Goal: Task Accomplishment & Management: Complete application form

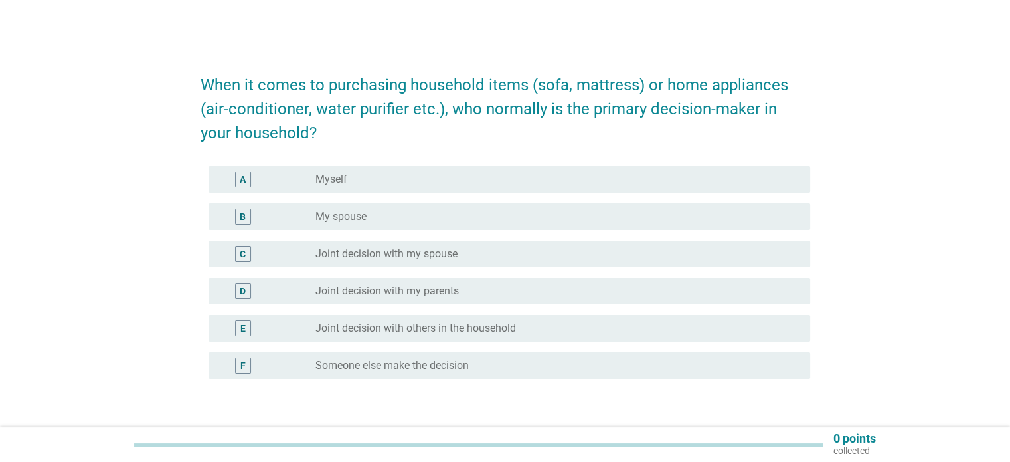
click at [327, 179] on label "Myself" at bounding box center [331, 179] width 32 height 13
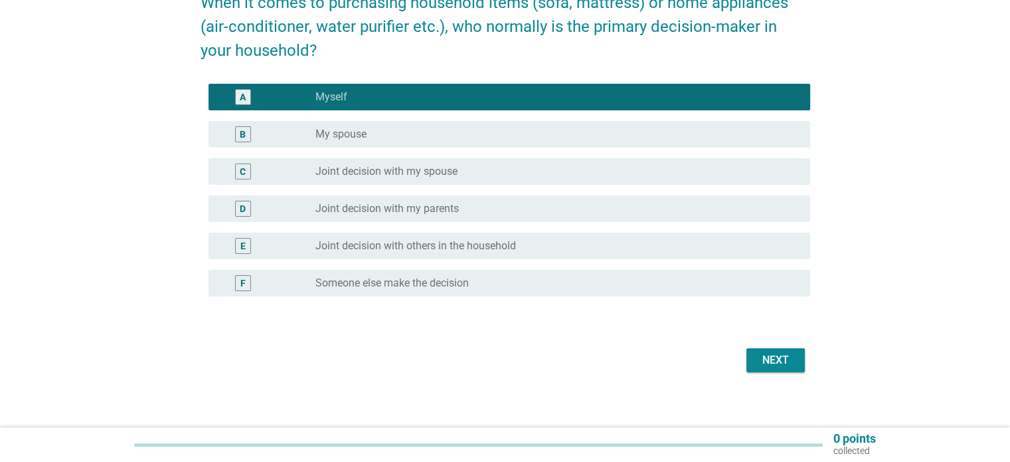
scroll to position [90, 0]
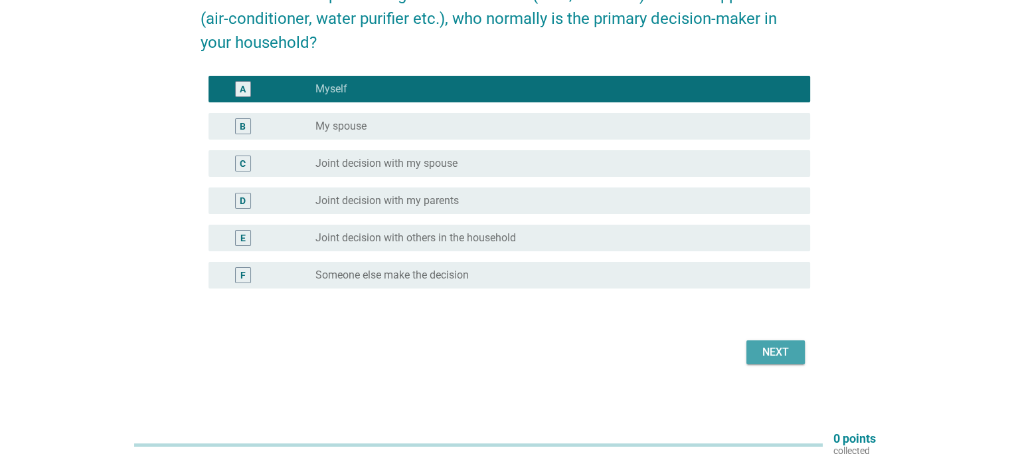
click at [765, 349] on div "Next" at bounding box center [775, 352] width 37 height 16
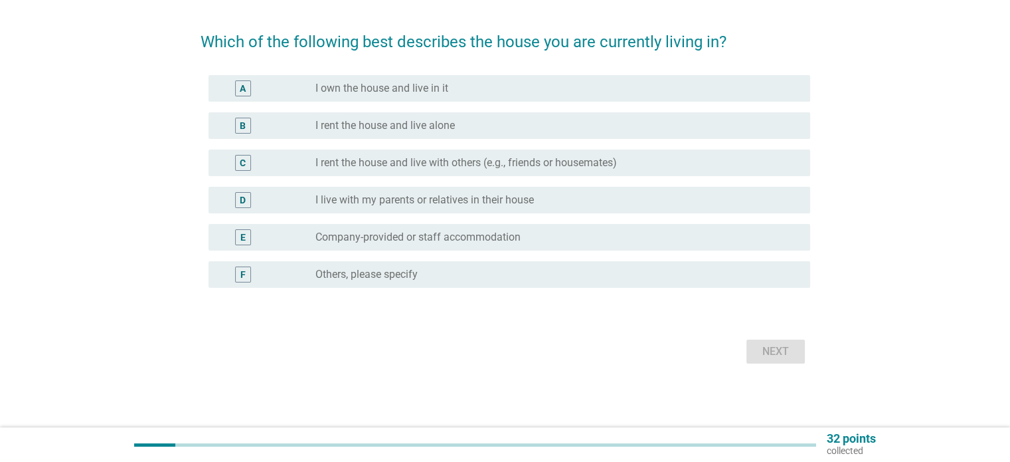
scroll to position [0, 0]
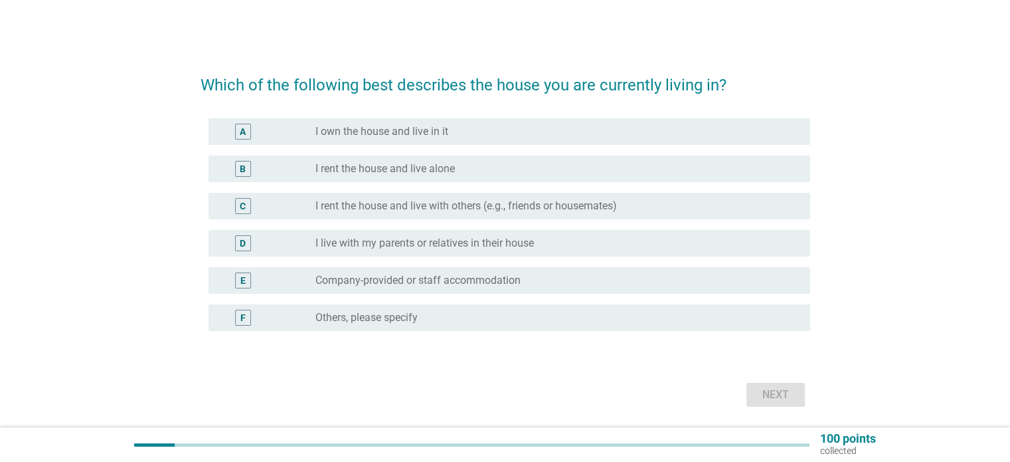
click at [452, 130] on div "radio_button_unchecked I own the house and live in it" at bounding box center [551, 131] width 473 height 13
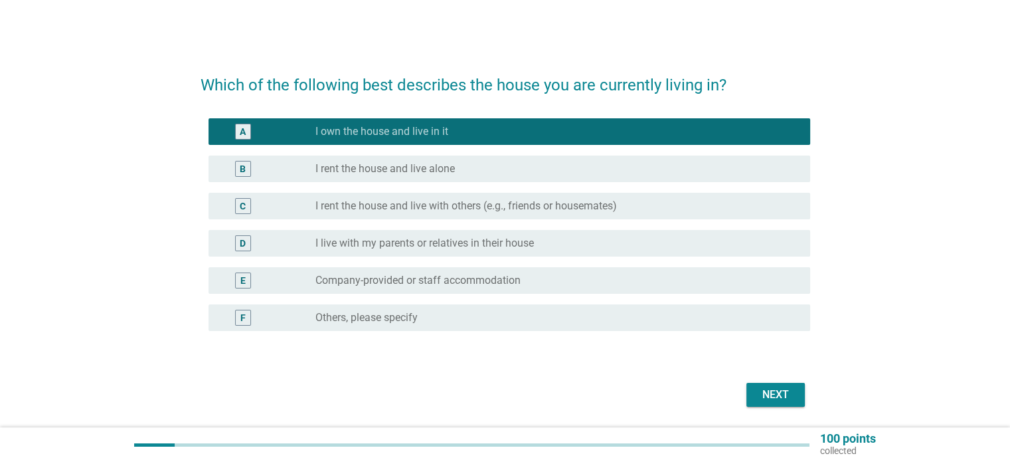
click at [759, 390] on div "Next" at bounding box center [775, 395] width 37 height 16
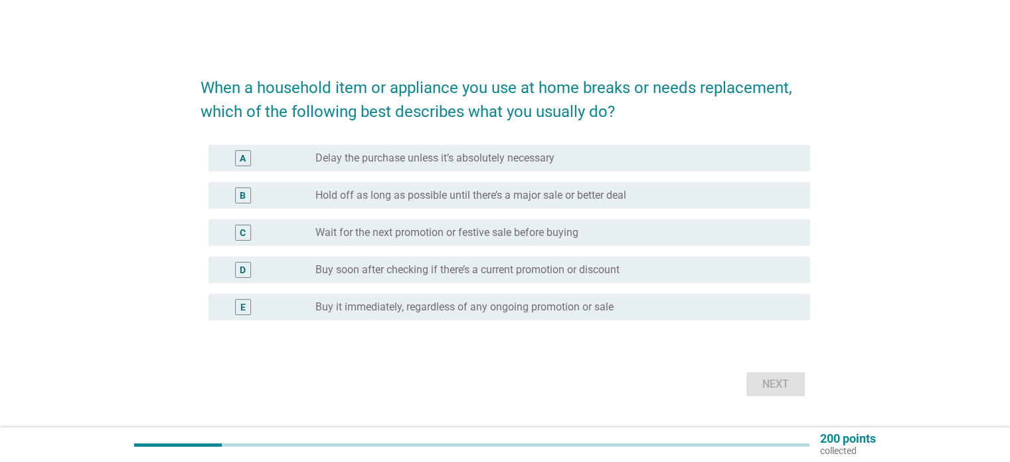
click at [428, 305] on label "Buy it immediately, regardless of any ongoing promotion or sale" at bounding box center [464, 306] width 298 height 13
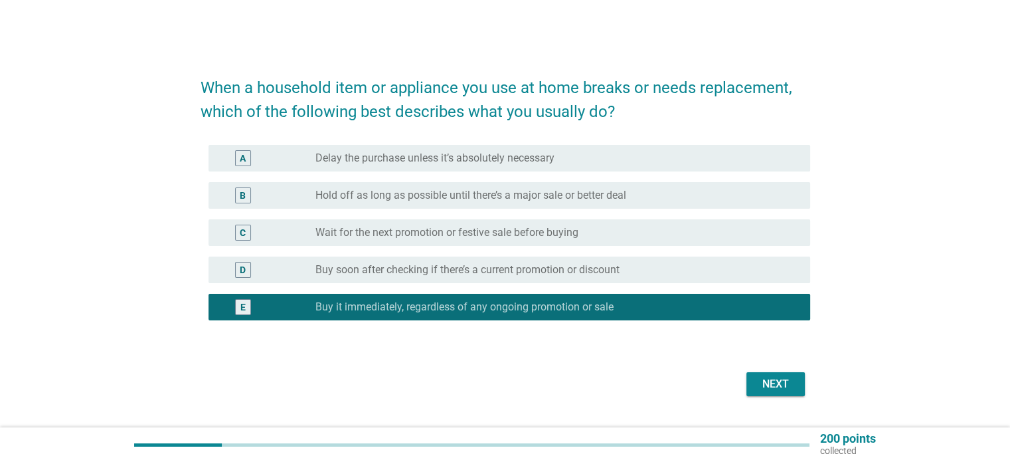
click at [773, 379] on div "Next" at bounding box center [775, 384] width 37 height 16
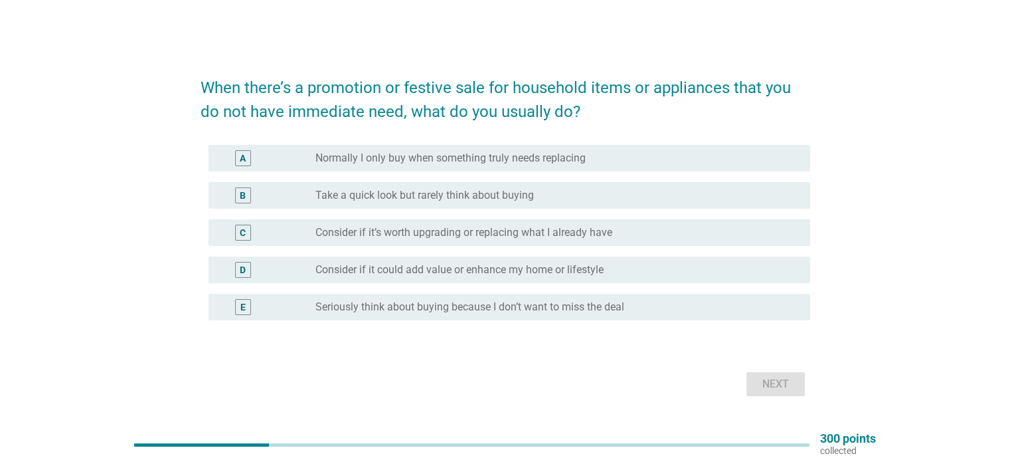
click at [513, 266] on label "Consider if it could add value or enhance my home or lifestyle" at bounding box center [459, 269] width 288 height 13
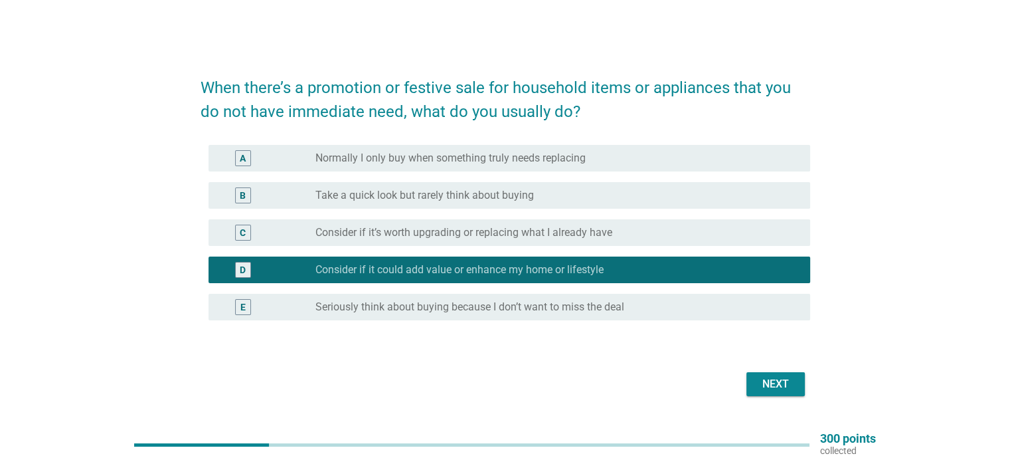
click at [776, 381] on div "Next" at bounding box center [775, 384] width 37 height 16
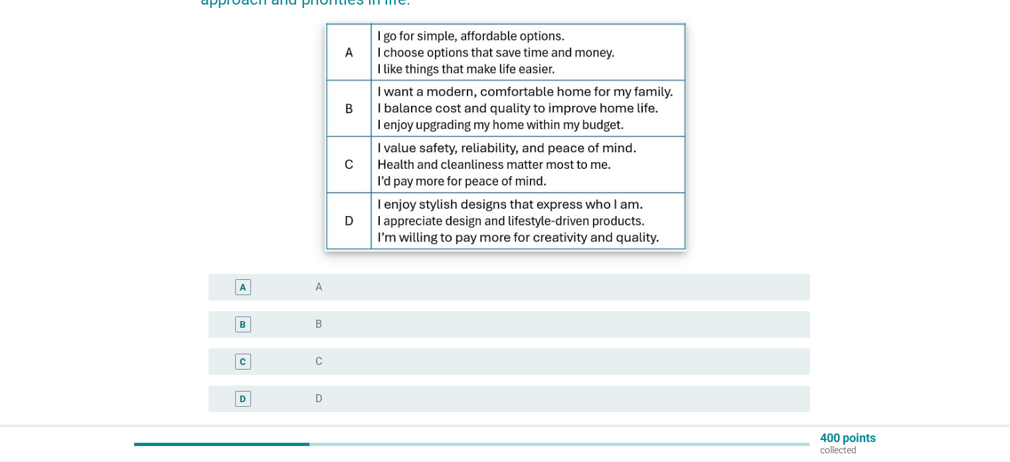
scroll to position [133, 0]
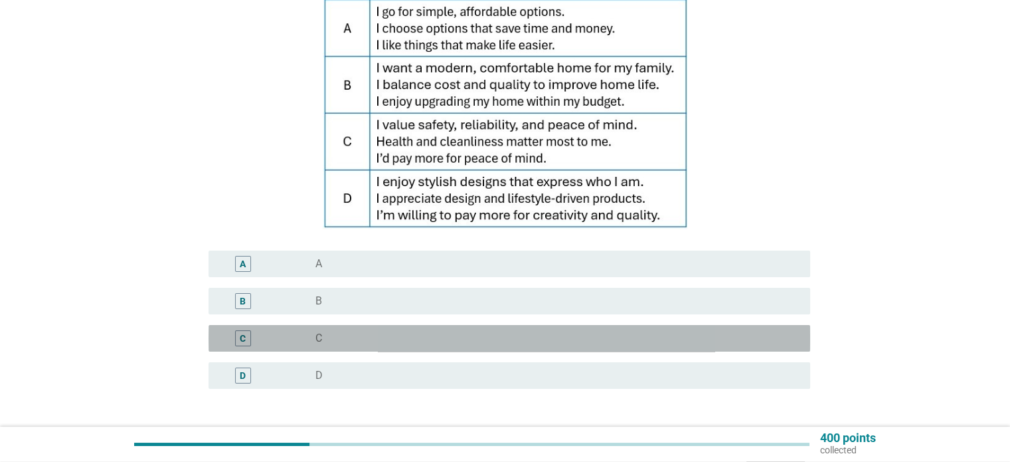
click at [319, 333] on label "C" at bounding box center [318, 337] width 7 height 13
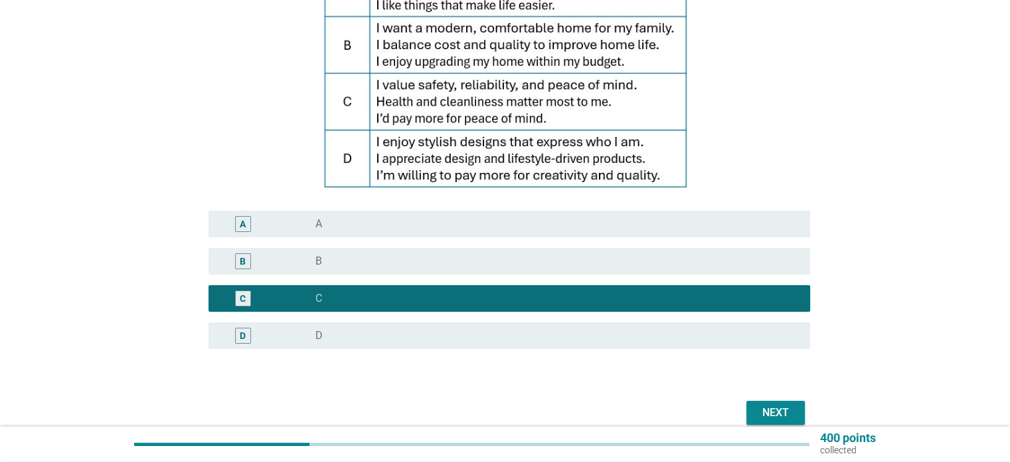
scroll to position [234, 0]
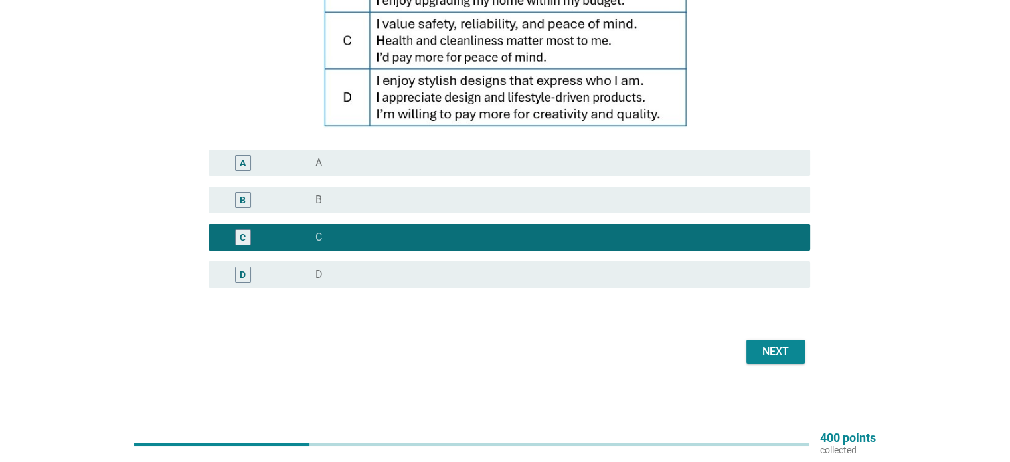
click at [778, 352] on div "Next" at bounding box center [775, 351] width 37 height 16
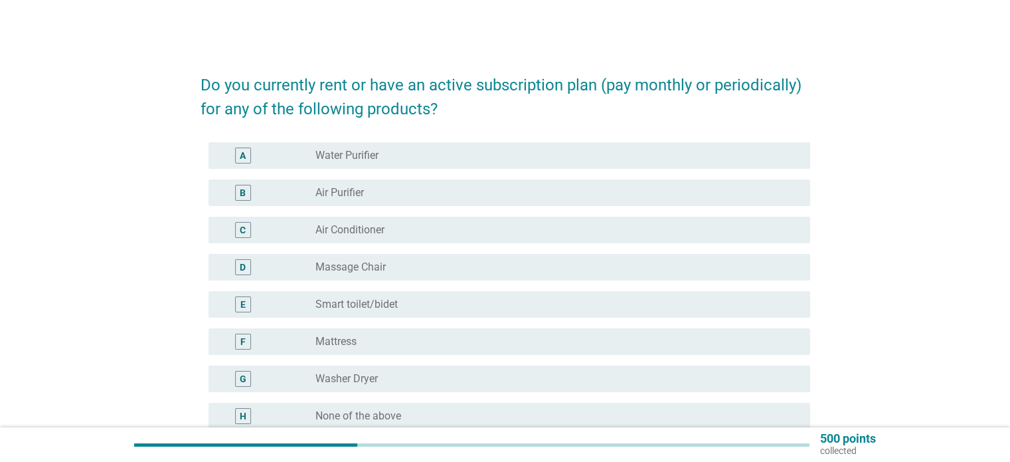
scroll to position [66, 0]
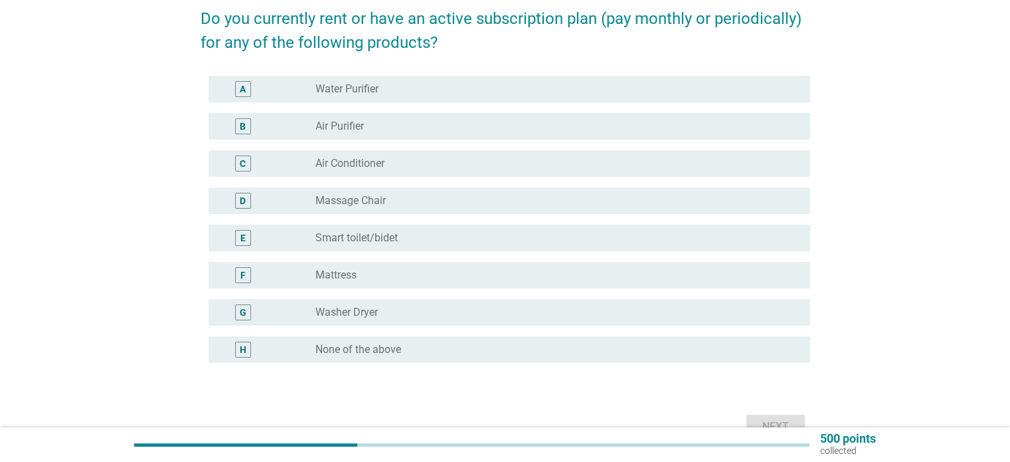
click at [391, 347] on label "None of the above" at bounding box center [358, 349] width 86 height 13
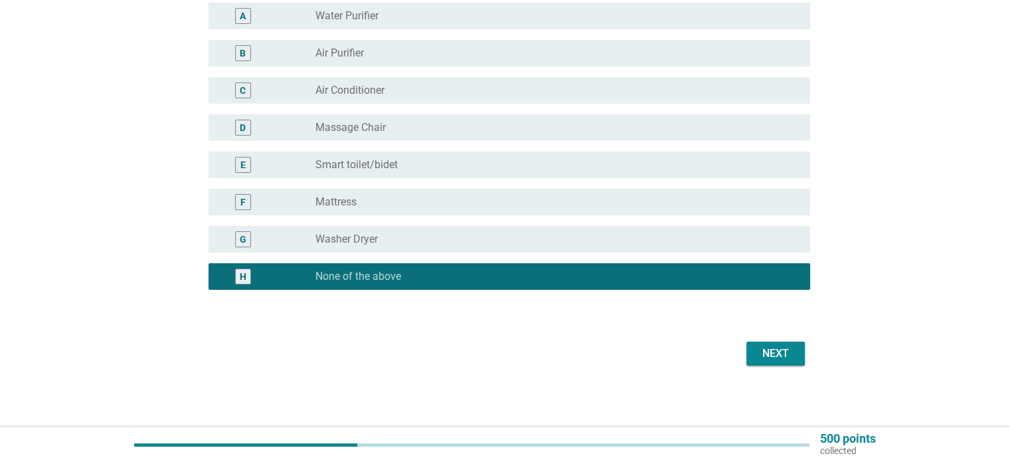
scroll to position [141, 0]
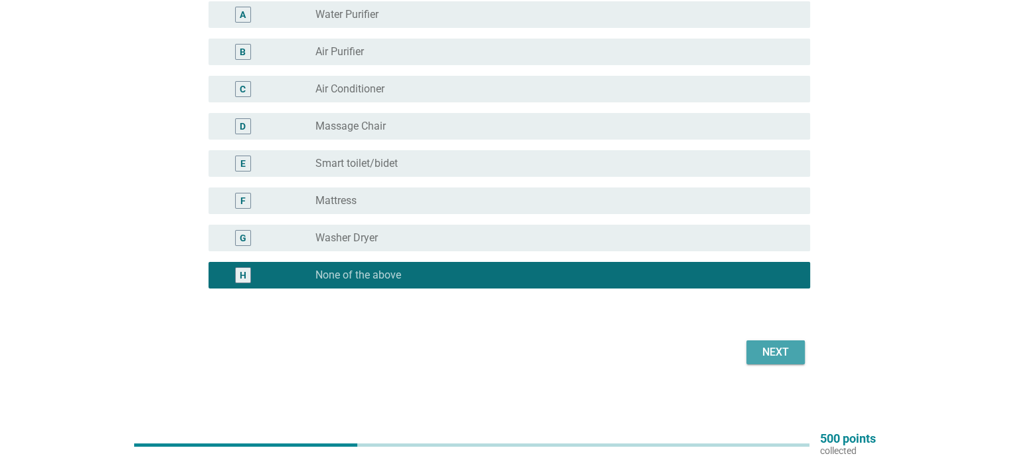
click at [765, 350] on div "Next" at bounding box center [775, 352] width 37 height 16
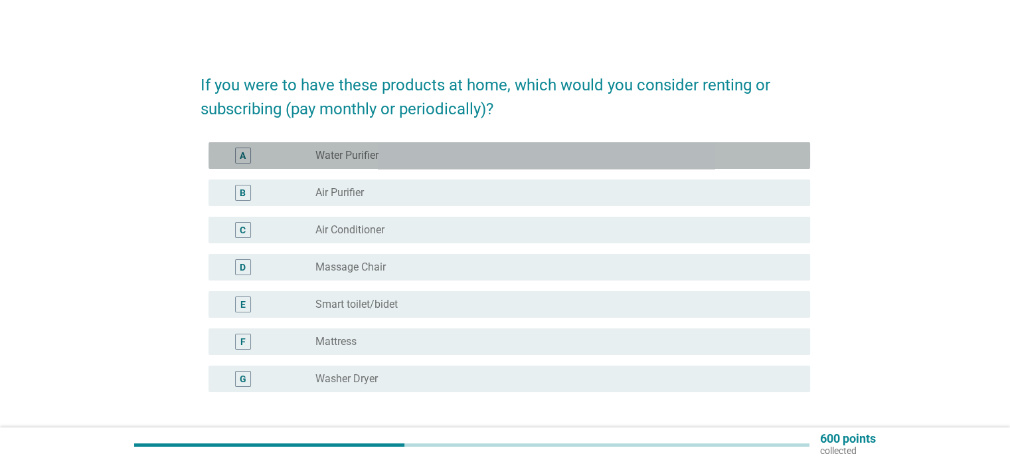
click at [356, 151] on label "Water Purifier" at bounding box center [346, 155] width 63 height 13
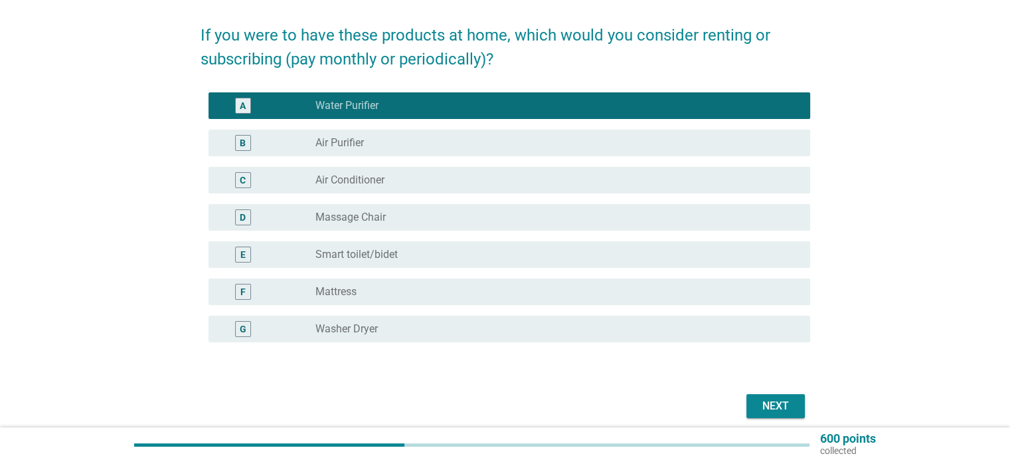
scroll to position [104, 0]
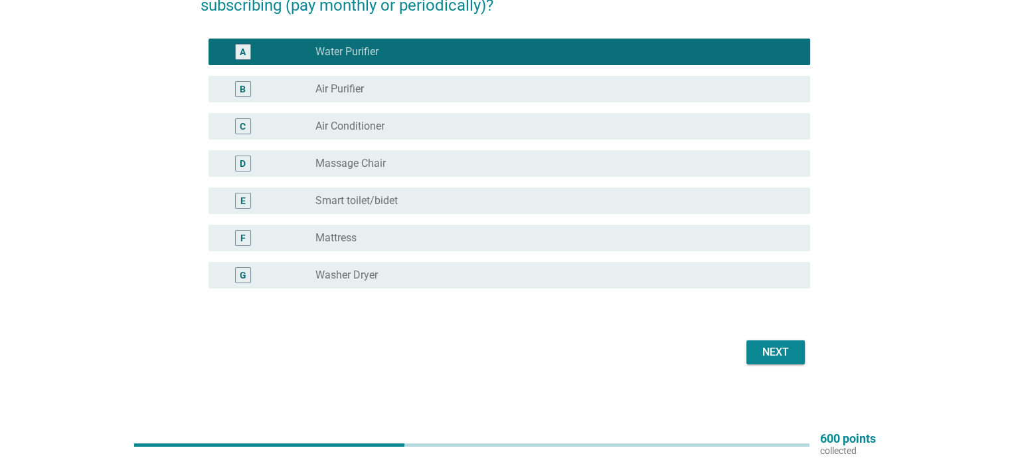
click at [776, 354] on div "Next" at bounding box center [775, 352] width 37 height 16
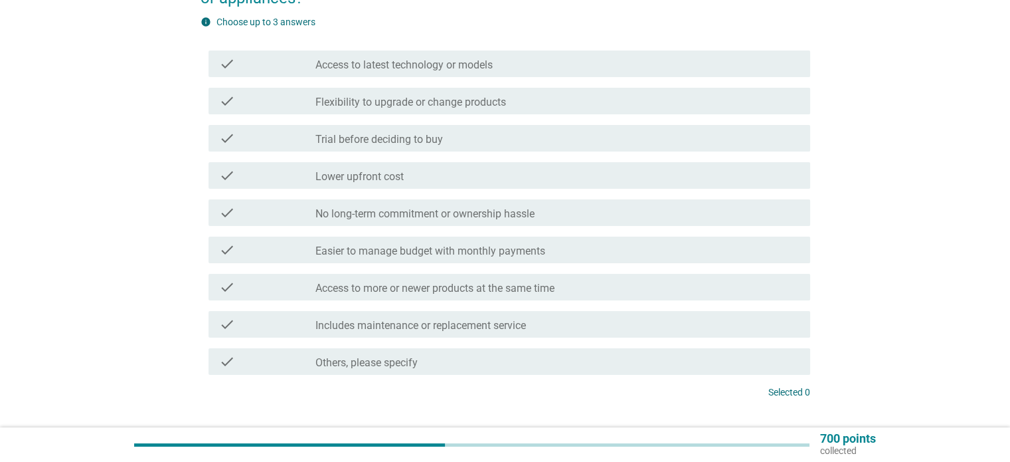
scroll to position [133, 0]
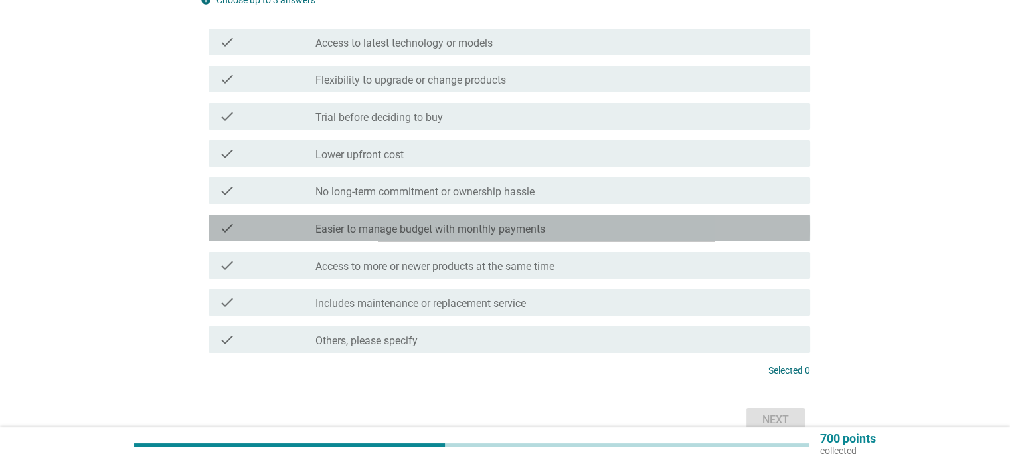
click at [541, 228] on label "Easier to manage budget with monthly payments" at bounding box center [430, 228] width 230 height 13
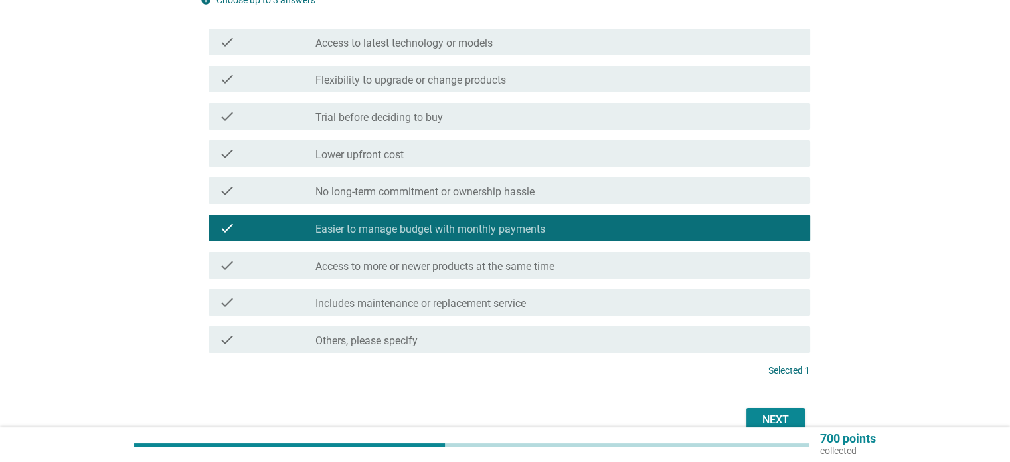
click at [513, 265] on label "Access to more or newer products at the same time" at bounding box center [434, 266] width 239 height 13
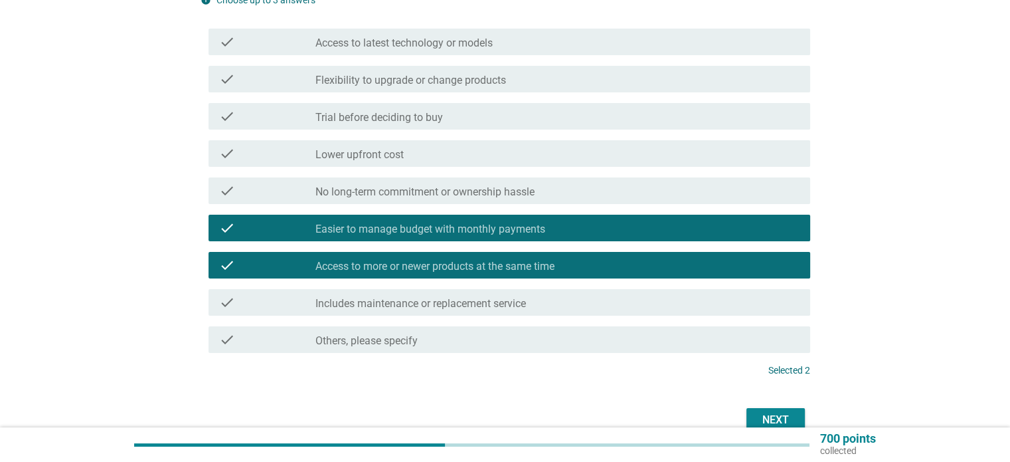
click at [485, 299] on label "Includes maintenance or replacement service" at bounding box center [420, 303] width 211 height 13
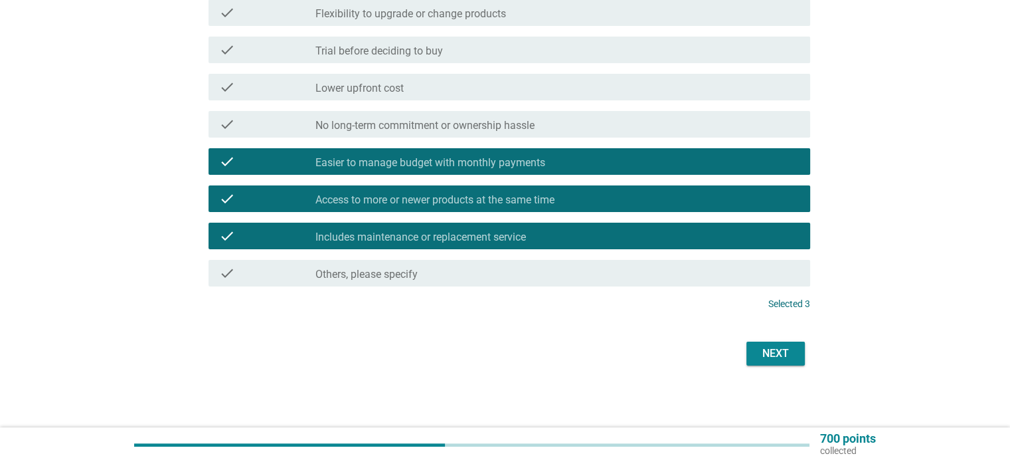
scroll to position [201, 0]
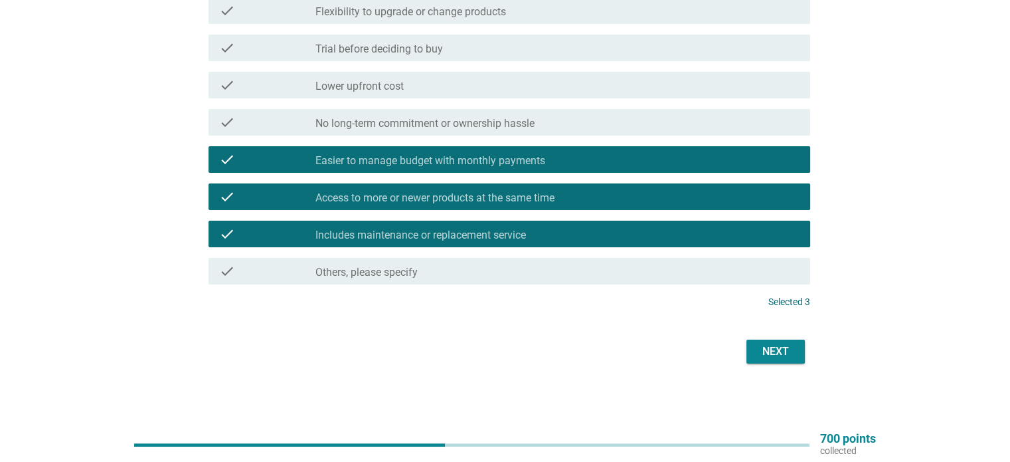
click at [776, 351] on div "Next" at bounding box center [775, 351] width 37 height 16
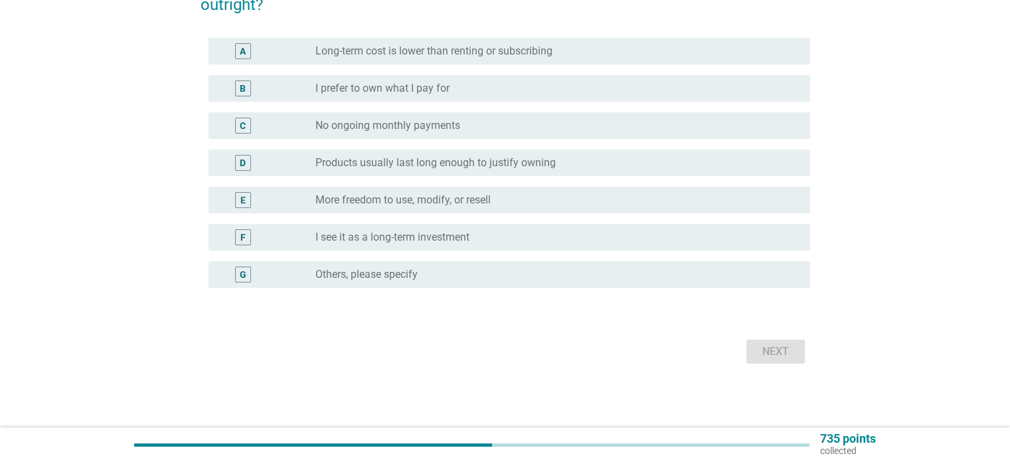
scroll to position [0, 0]
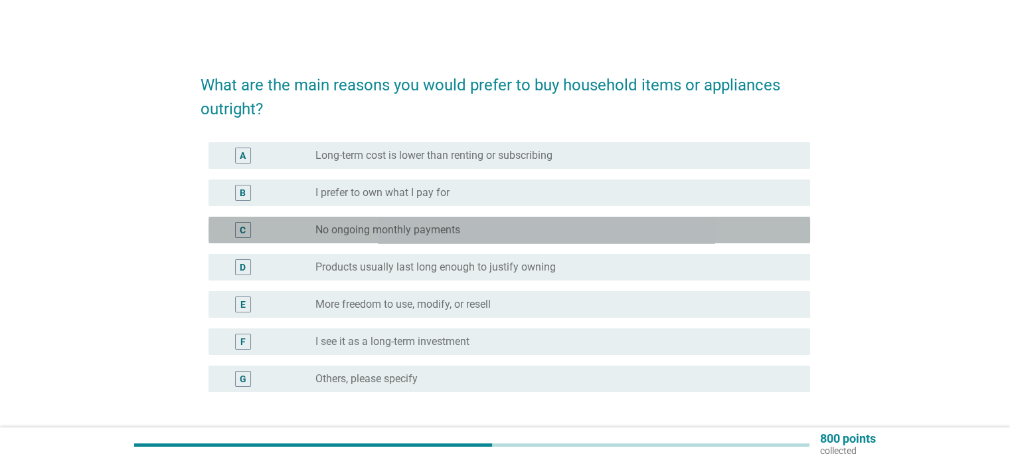
click at [430, 228] on label "No ongoing monthly payments" at bounding box center [387, 229] width 145 height 13
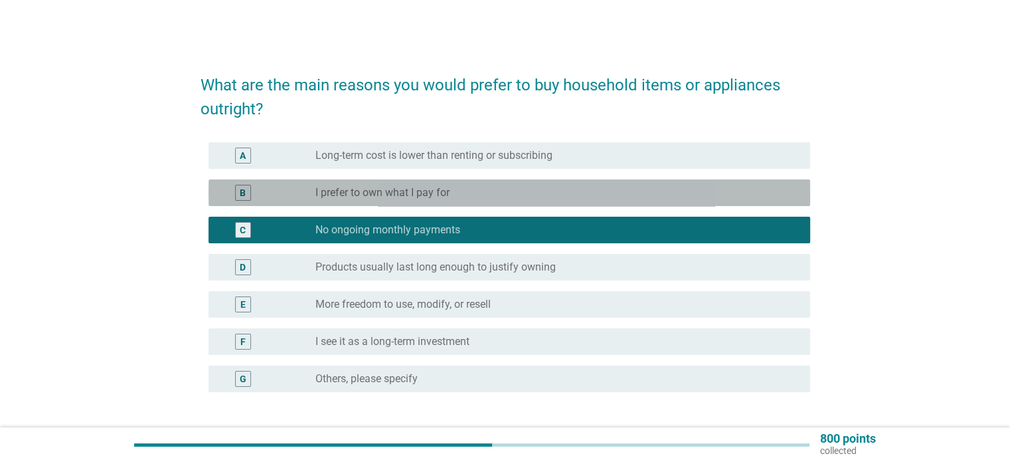
click at [441, 189] on label "I prefer to own what I pay for" at bounding box center [382, 192] width 134 height 13
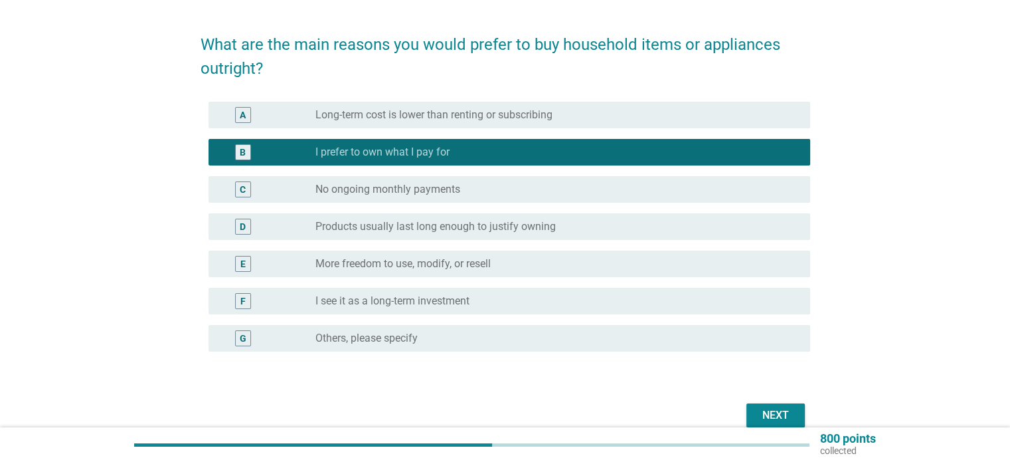
scroll to position [104, 0]
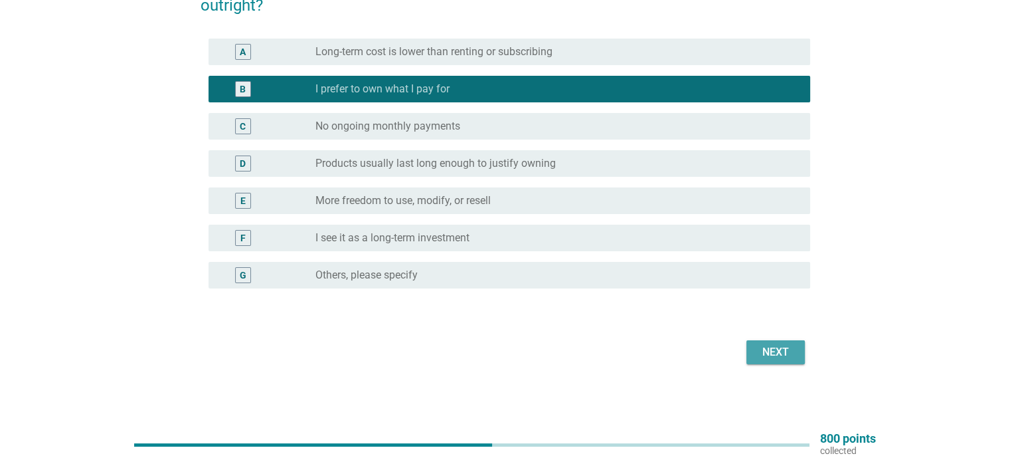
click at [777, 346] on div "Next" at bounding box center [775, 352] width 37 height 16
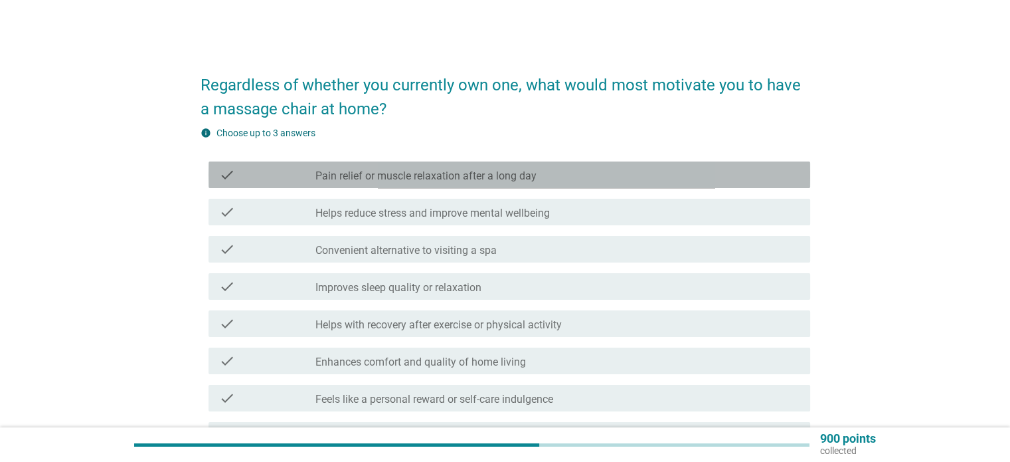
click at [294, 171] on div "check" at bounding box center [267, 175] width 97 height 16
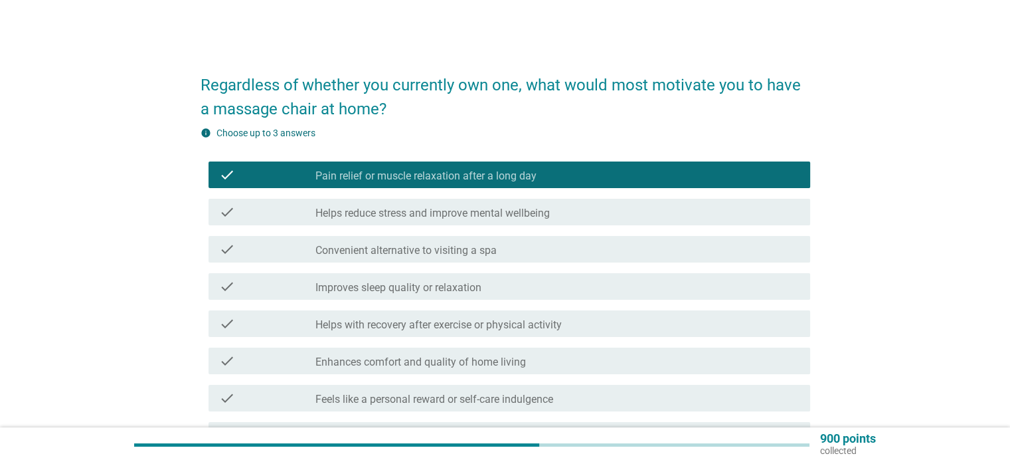
click at [439, 213] on label "Helps reduce stress and improve mental wellbeing" at bounding box center [432, 213] width 234 height 13
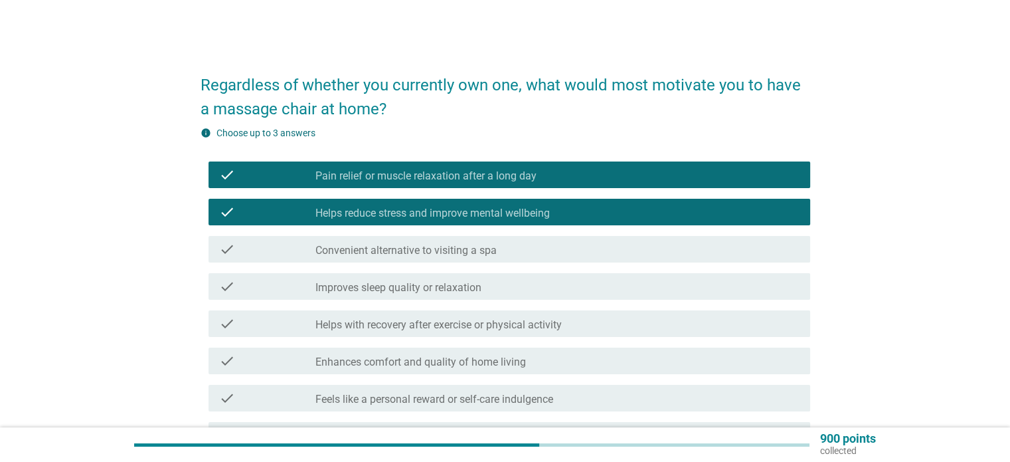
click at [396, 286] on label "Improves sleep quality or relaxation" at bounding box center [398, 287] width 166 height 13
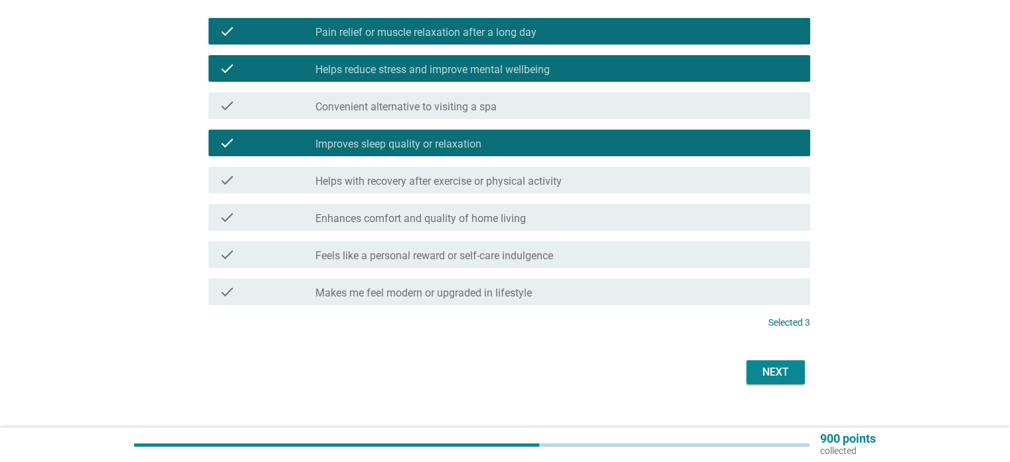
scroll to position [164, 0]
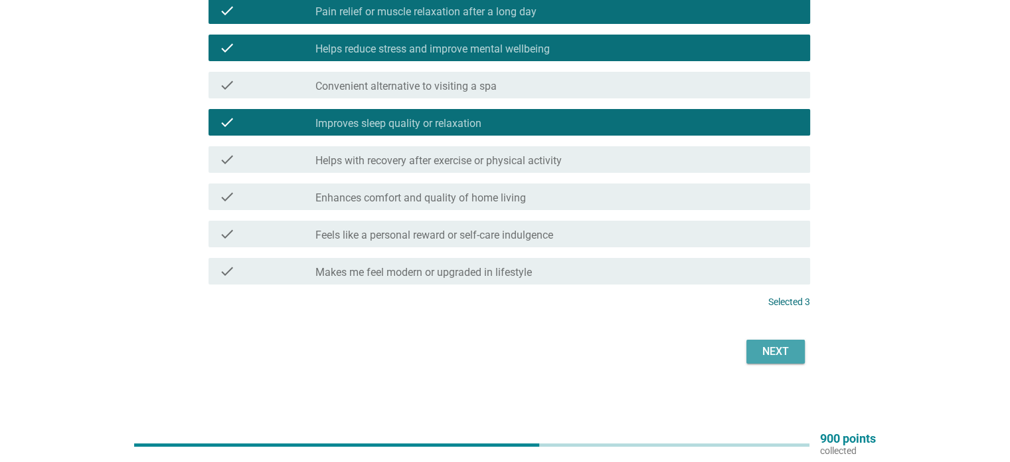
drag, startPoint x: 776, startPoint y: 349, endPoint x: 775, endPoint y: 355, distance: 6.7
click at [776, 348] on div "Next" at bounding box center [775, 351] width 37 height 16
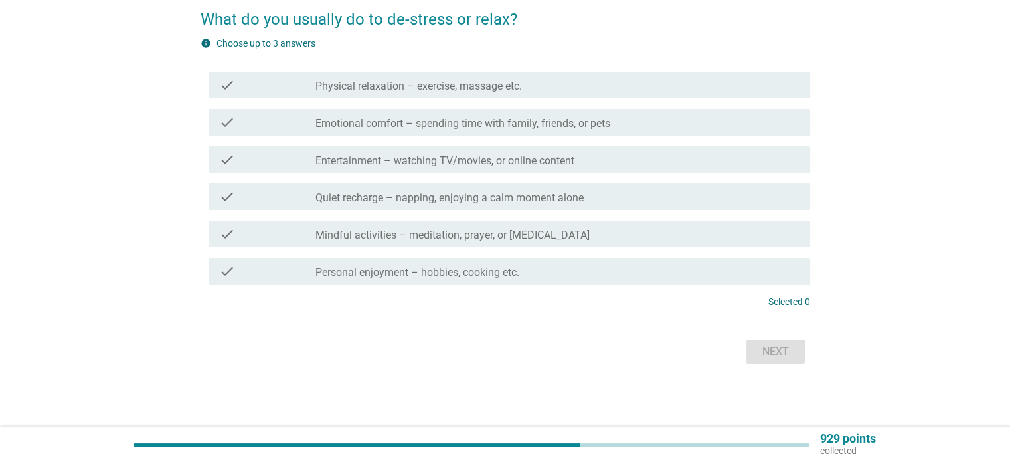
scroll to position [0, 0]
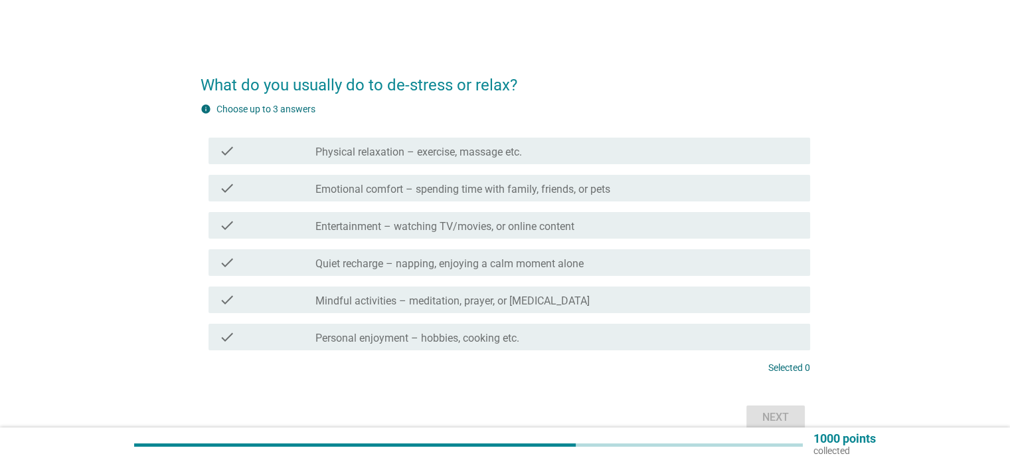
click at [470, 187] on label "Emotional comfort – spending time with family, friends, or pets" at bounding box center [462, 189] width 295 height 13
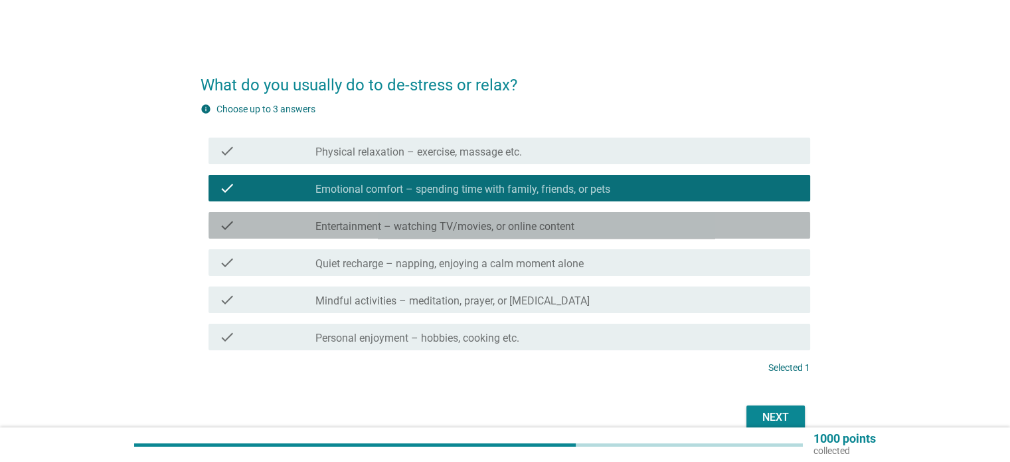
click at [466, 225] on label "Entertainment – watching TV/movies, or online content" at bounding box center [444, 226] width 259 height 13
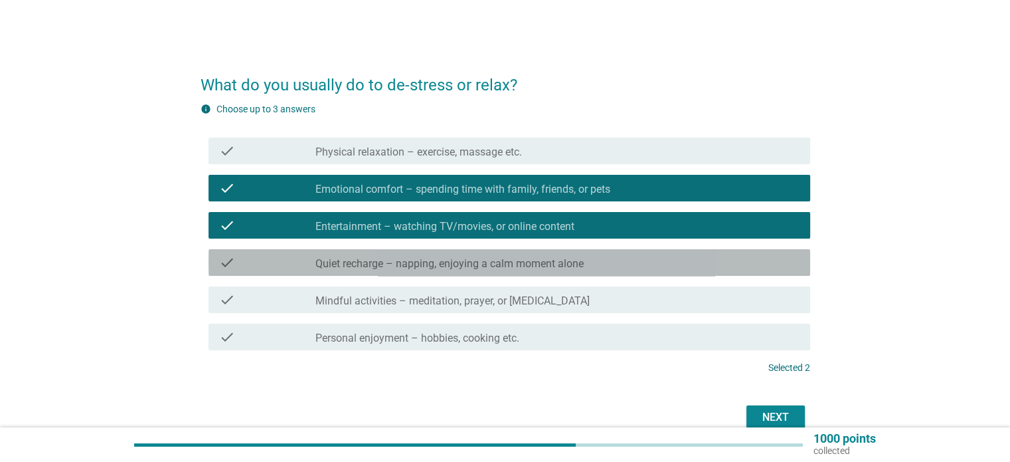
click at [458, 264] on label "Quiet recharge – napping, enjoying a calm moment alone" at bounding box center [449, 263] width 268 height 13
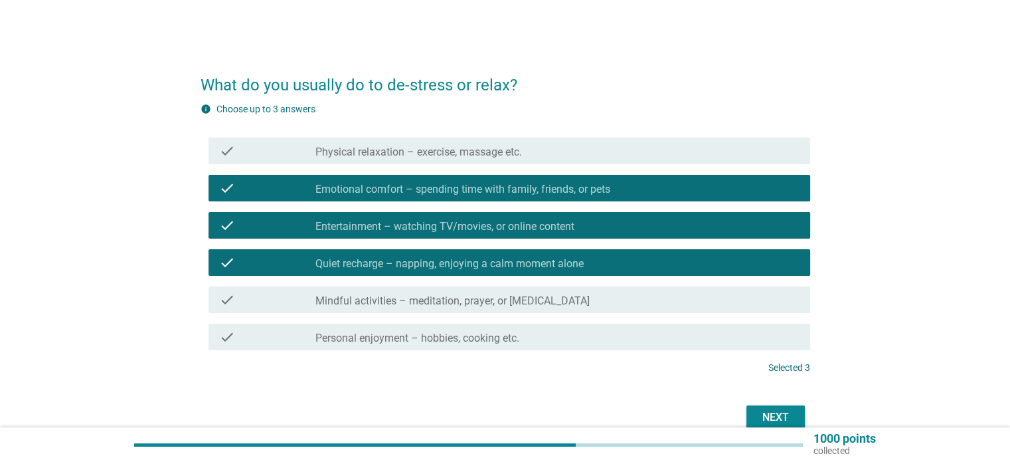
click at [776, 412] on div "Next" at bounding box center [775, 417] width 37 height 16
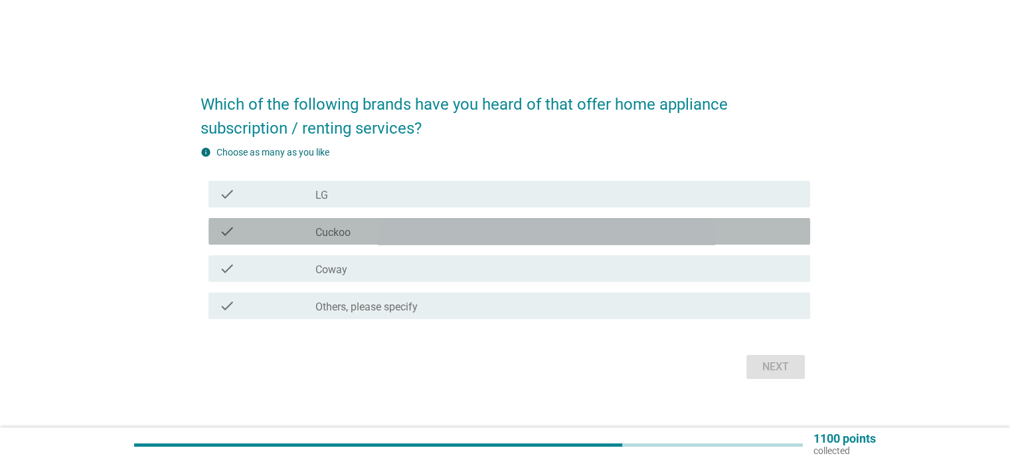
click at [228, 229] on icon "check" at bounding box center [227, 231] width 16 height 16
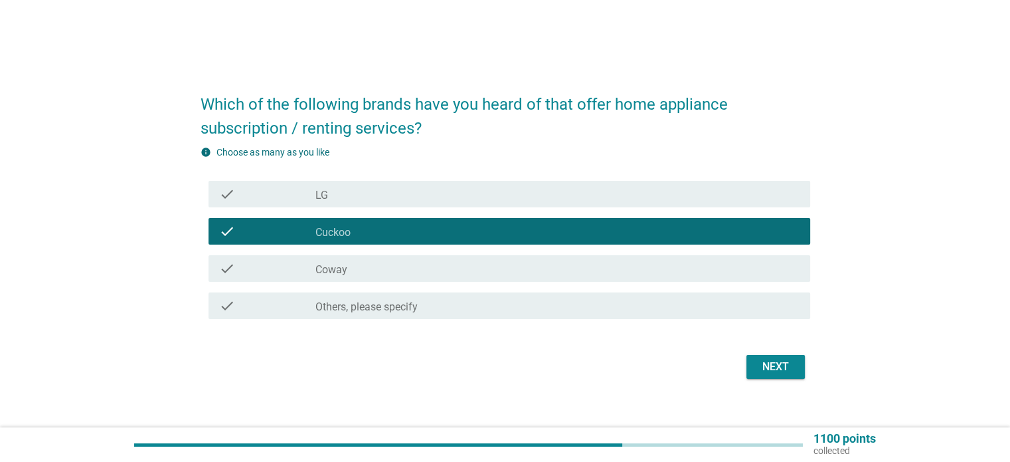
click at [241, 270] on div "check" at bounding box center [267, 268] width 97 height 16
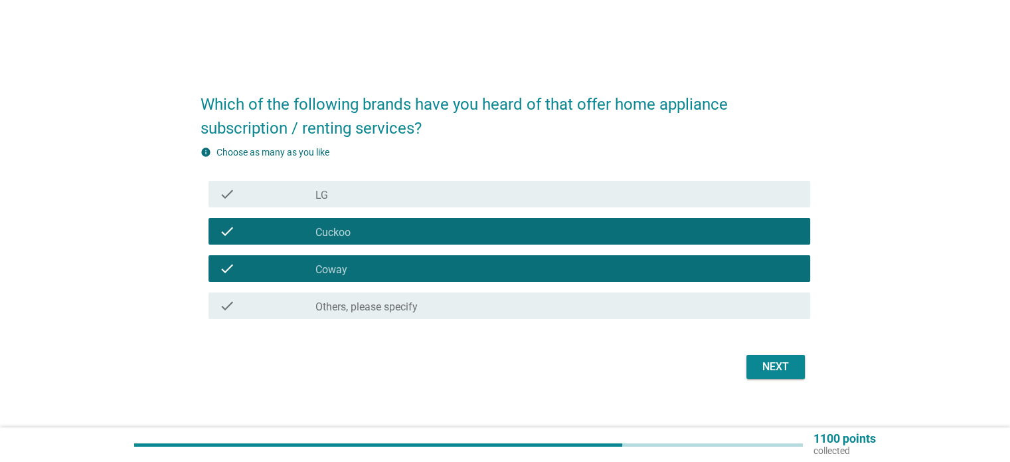
click at [773, 363] on div "Next" at bounding box center [775, 367] width 37 height 16
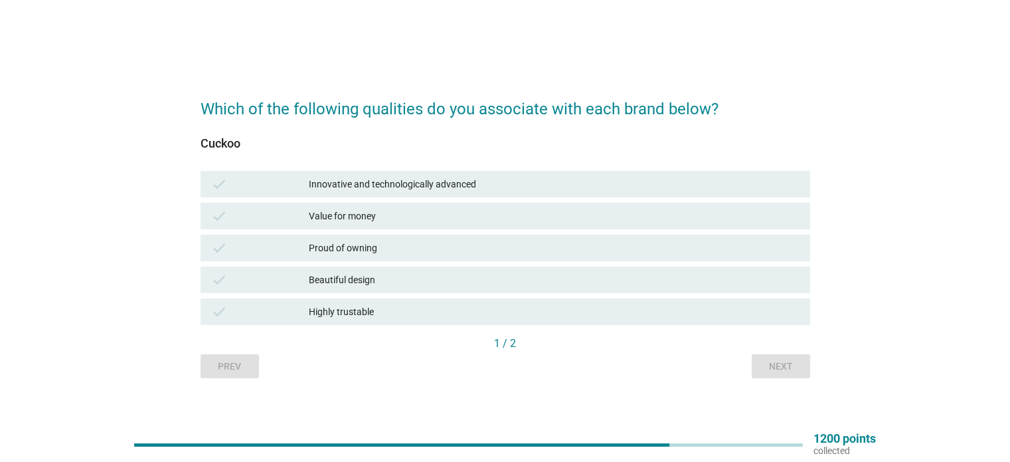
click at [352, 183] on div "Innovative and technologically advanced" at bounding box center [554, 184] width 490 height 16
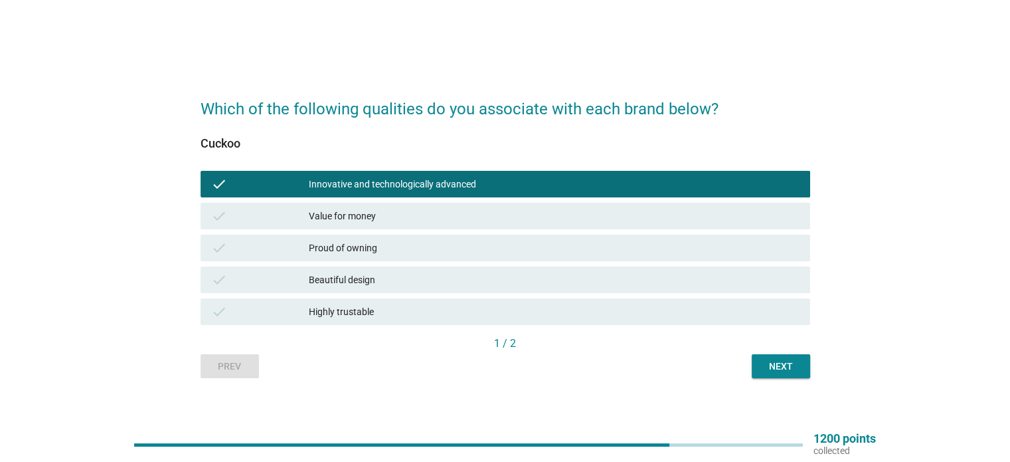
click at [349, 212] on div "Value for money" at bounding box center [554, 216] width 490 height 16
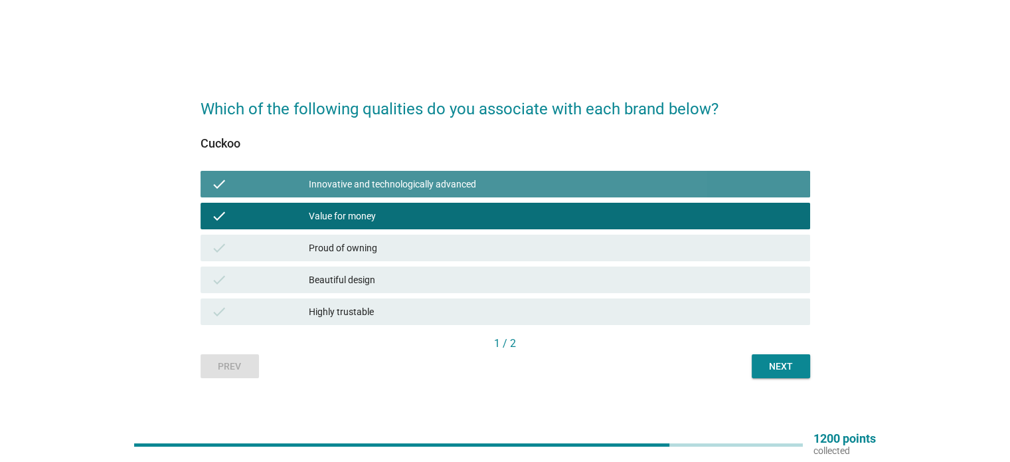
click at [397, 177] on div "Innovative and technologically advanced" at bounding box center [554, 184] width 490 height 16
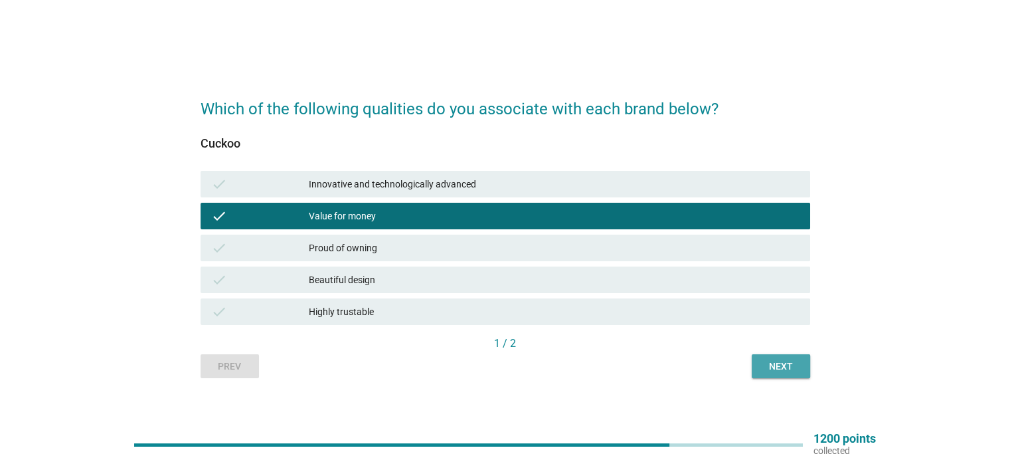
click at [786, 365] on div "Next" at bounding box center [780, 366] width 37 height 14
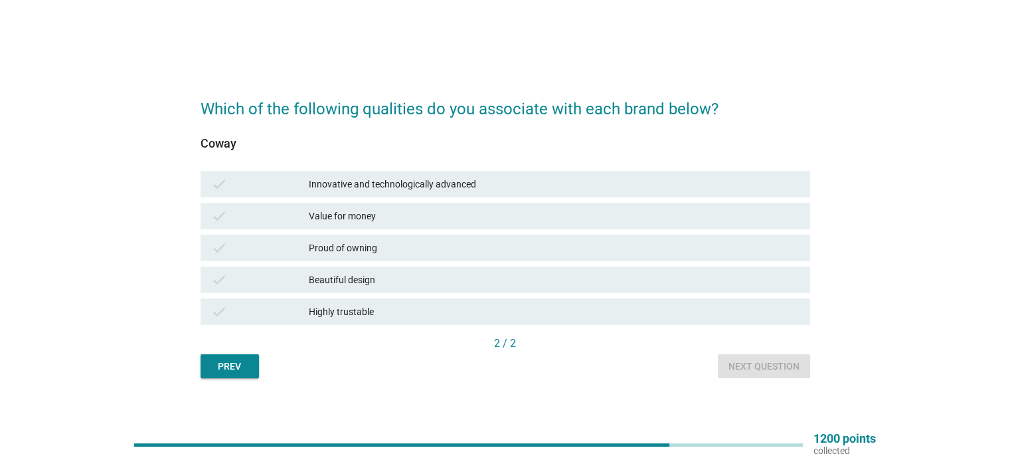
click at [373, 179] on div "Innovative and technologically advanced" at bounding box center [554, 184] width 490 height 16
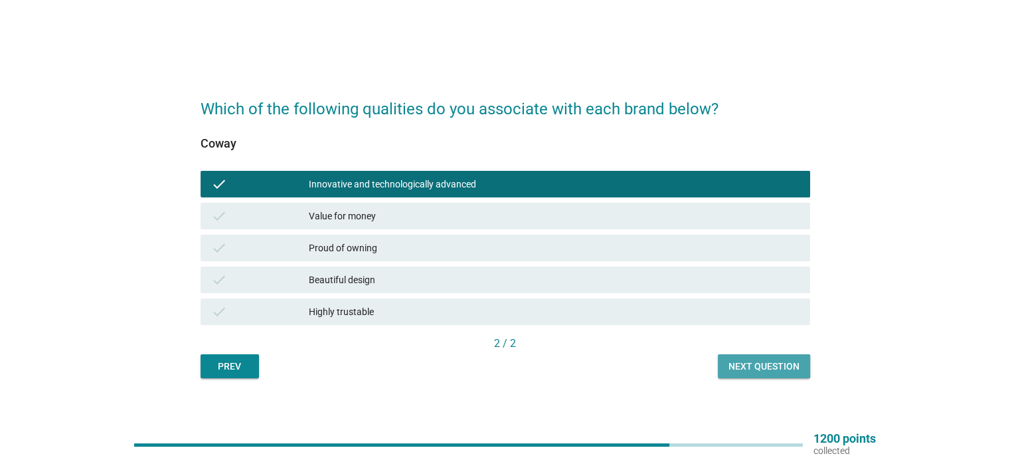
click at [766, 364] on div "Next question" at bounding box center [764, 366] width 71 height 14
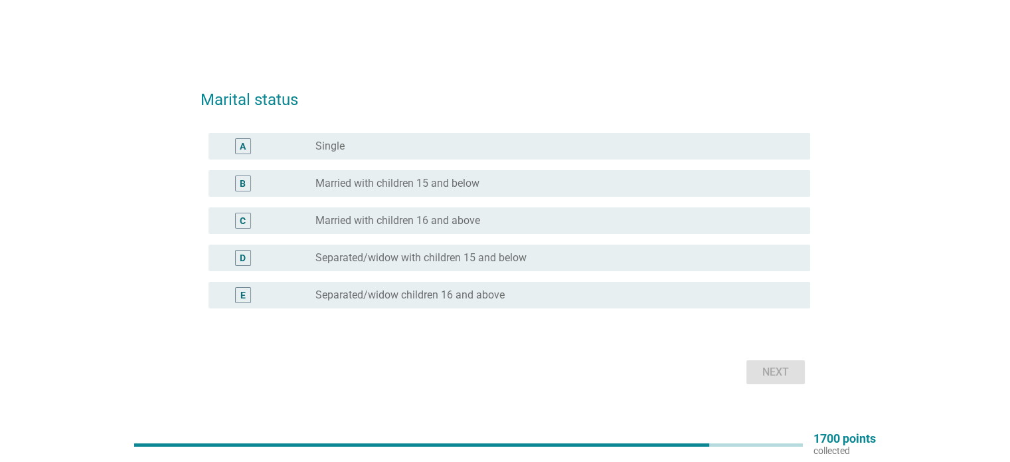
click at [321, 138] on div "radio_button_unchecked Single" at bounding box center [557, 146] width 484 height 16
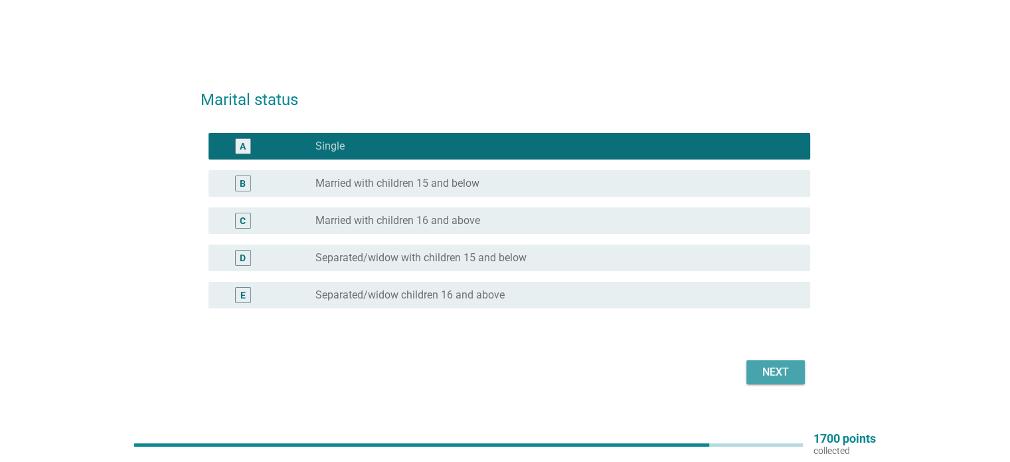
click at [768, 369] on div "Next" at bounding box center [775, 372] width 37 height 16
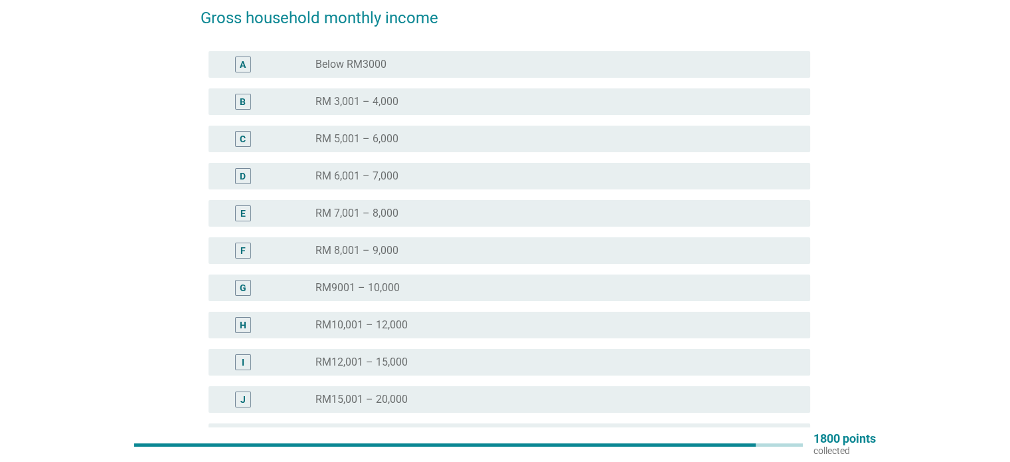
scroll to position [133, 0]
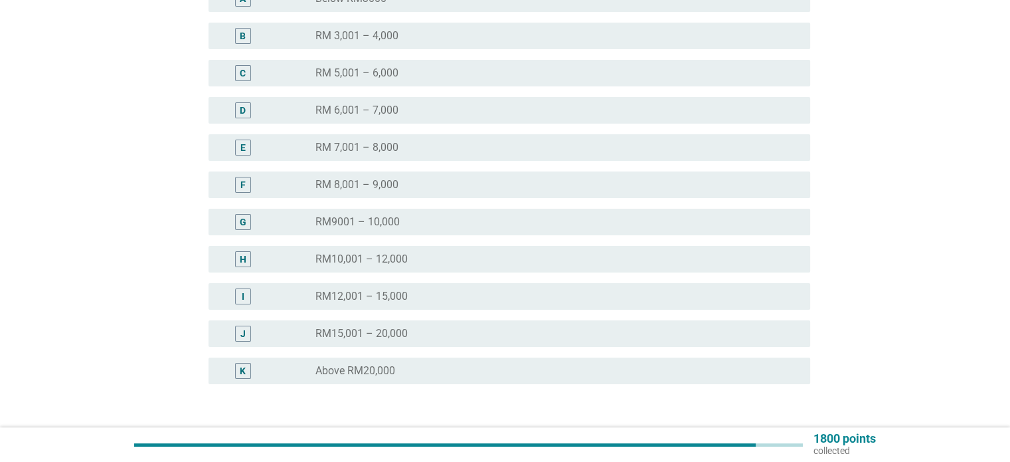
click at [379, 331] on label "RM15,001 – 20,000" at bounding box center [361, 333] width 92 height 13
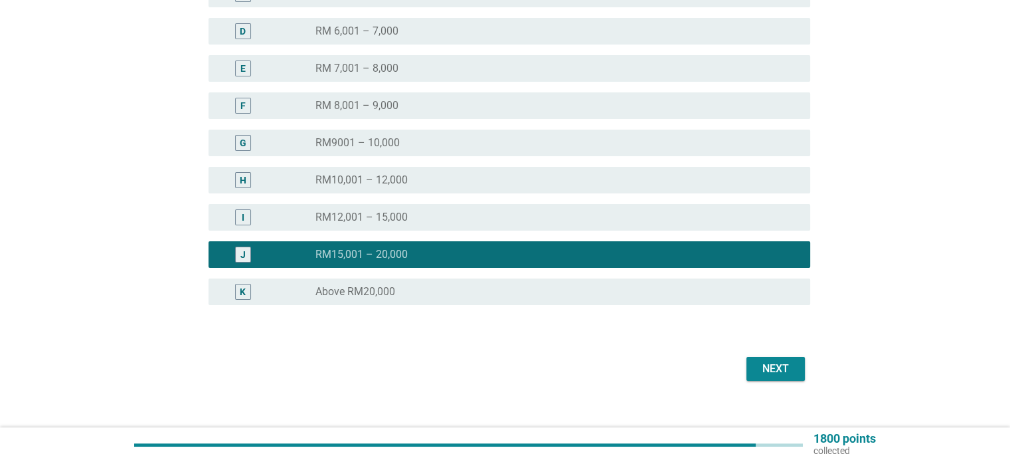
scroll to position [228, 0]
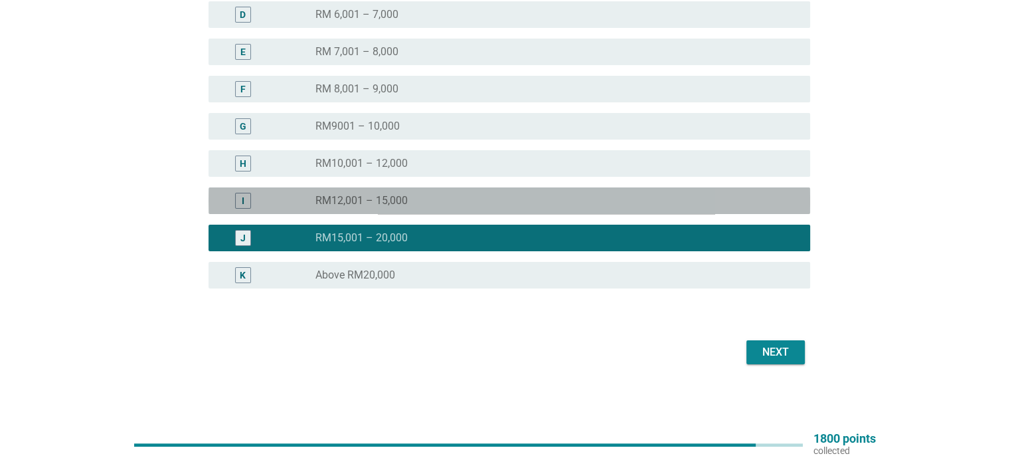
click at [391, 195] on label "RM12,001 – 15,000" at bounding box center [361, 200] width 92 height 13
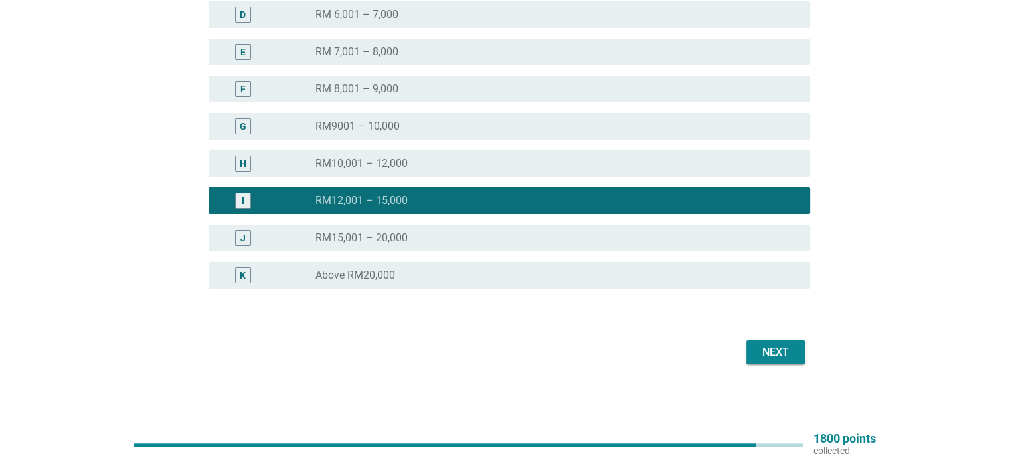
click at [773, 350] on div "Next" at bounding box center [775, 352] width 37 height 16
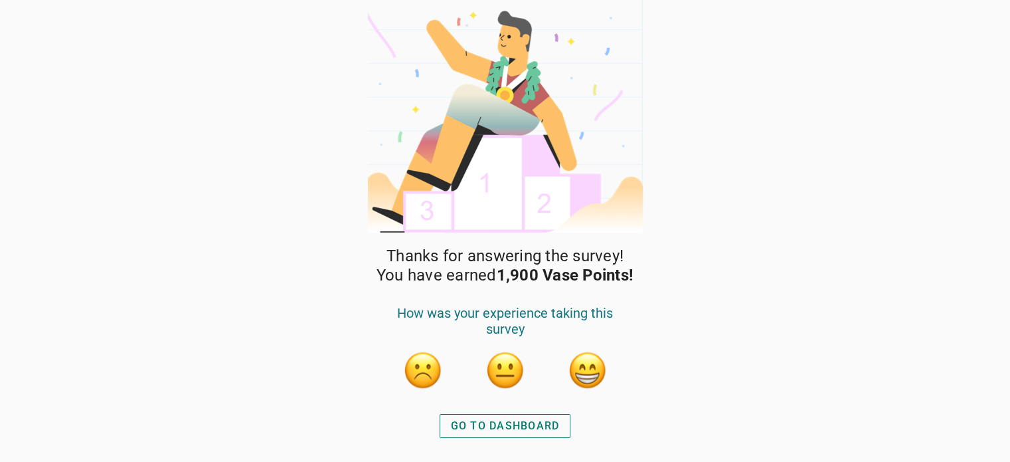
click at [503, 422] on div "GO TO DASHBOARD" at bounding box center [505, 426] width 109 height 16
